Goal: Information Seeking & Learning: Learn about a topic

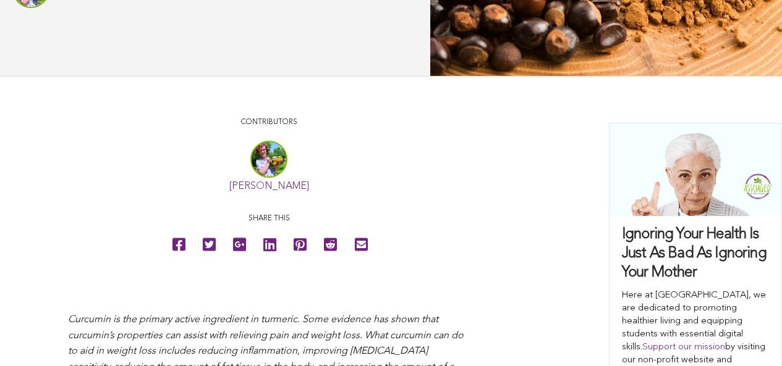
scroll to position [305, 0]
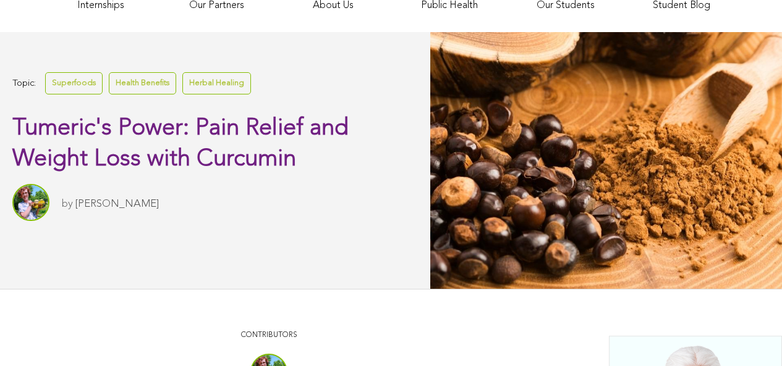
click at [72, 94] on link "Superfoods" at bounding box center [73, 83] width 57 height 22
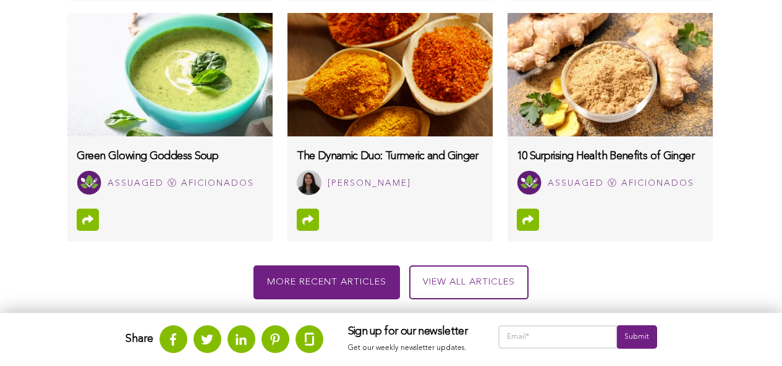
scroll to position [1065, 0]
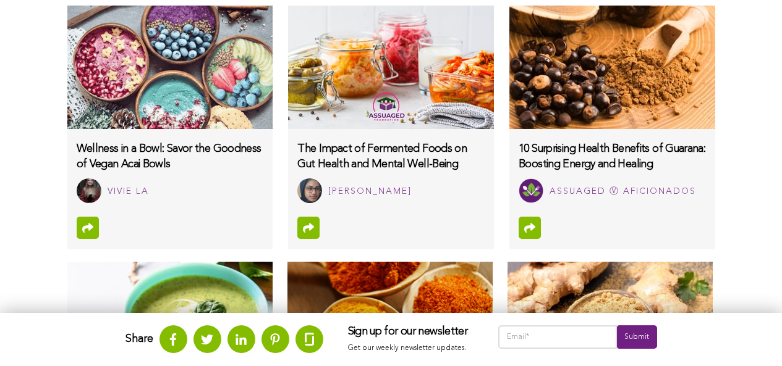
click at [344, 129] on img at bounding box center [390, 68] width 205 height 124
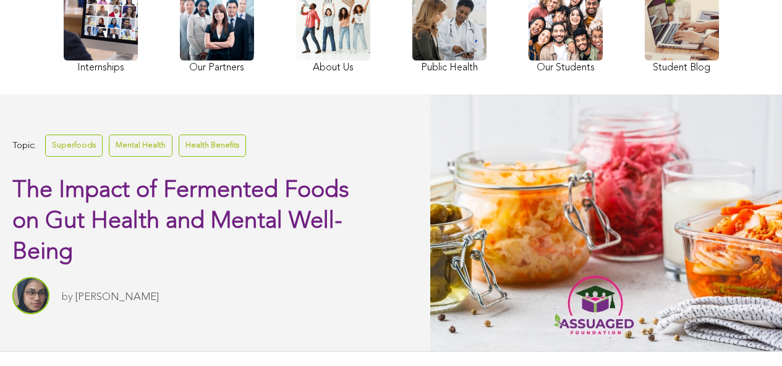
scroll to position [339, 0]
